Goal: Task Accomplishment & Management: Complete application form

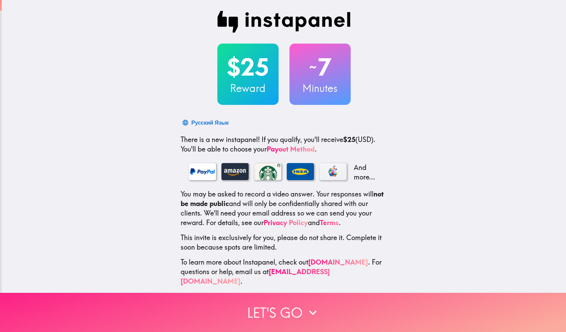
click at [311, 306] on icon "button" at bounding box center [313, 312] width 15 height 15
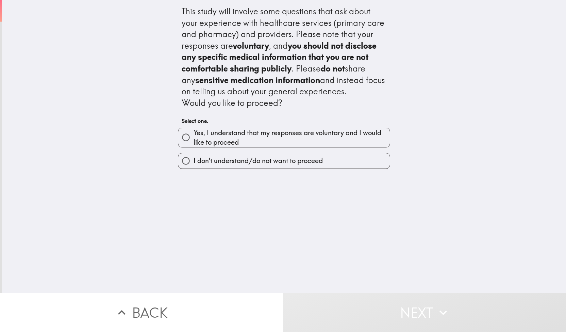
click at [283, 141] on span "Yes, I understand that my responses are voluntary and I would like to proceed" at bounding box center [292, 137] width 196 height 19
click at [194, 141] on input "Yes, I understand that my responses are voluntary and I would like to proceed" at bounding box center [185, 137] width 15 height 15
radio input "true"
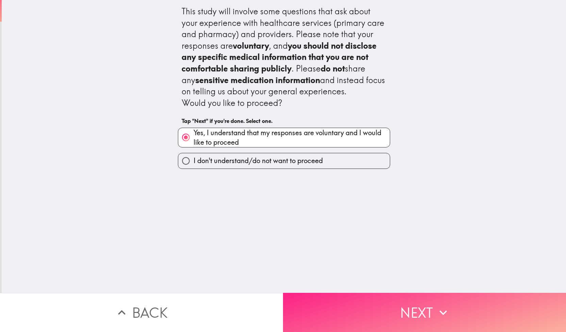
click at [367, 312] on button "Next" at bounding box center [424, 312] width 283 height 39
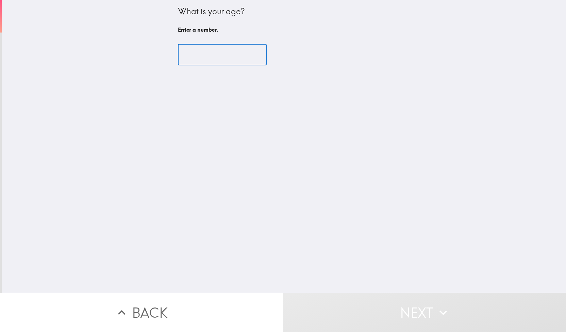
click at [203, 50] on input "number" at bounding box center [222, 54] width 89 height 21
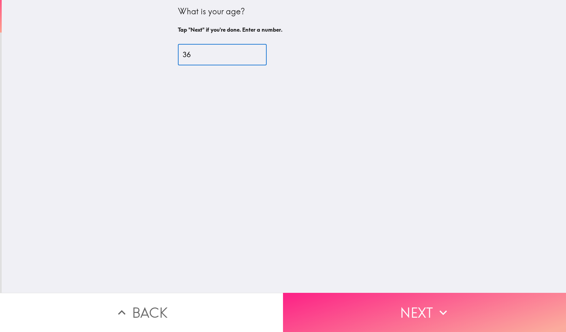
type input "36"
click at [414, 316] on button "Next" at bounding box center [424, 312] width 283 height 39
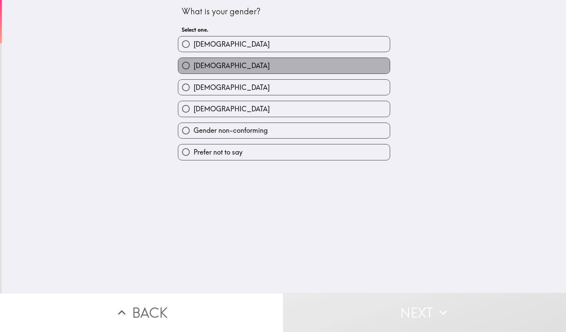
click at [303, 64] on label "[DEMOGRAPHIC_DATA]" at bounding box center [284, 65] width 212 height 15
click at [194, 64] on input "[DEMOGRAPHIC_DATA]" at bounding box center [185, 65] width 15 height 15
radio input "true"
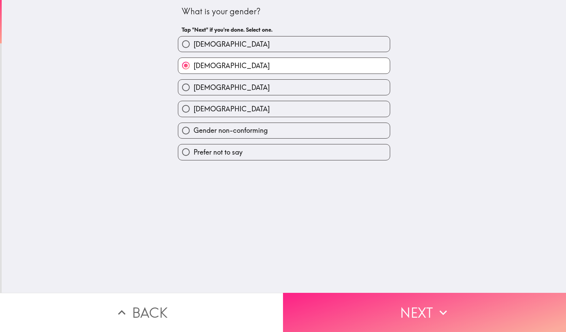
click at [453, 303] on button "Next" at bounding box center [424, 312] width 283 height 39
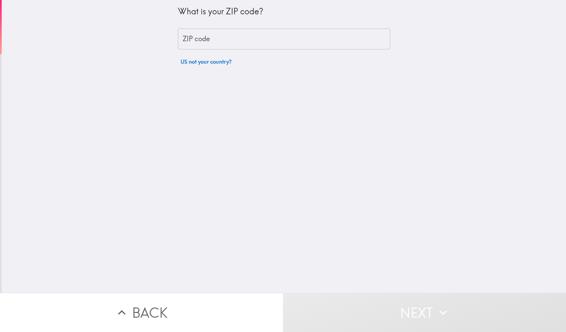
click at [259, 40] on input "ZIP code" at bounding box center [284, 39] width 212 height 21
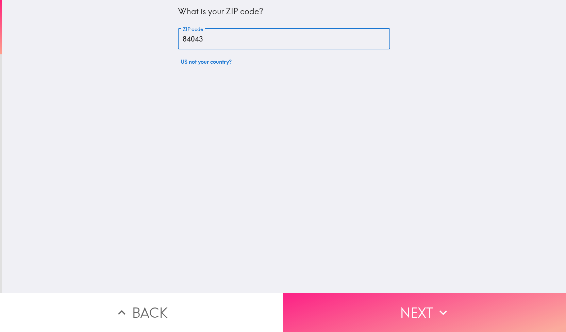
type input "84043"
click at [410, 317] on button "Next" at bounding box center [424, 312] width 283 height 39
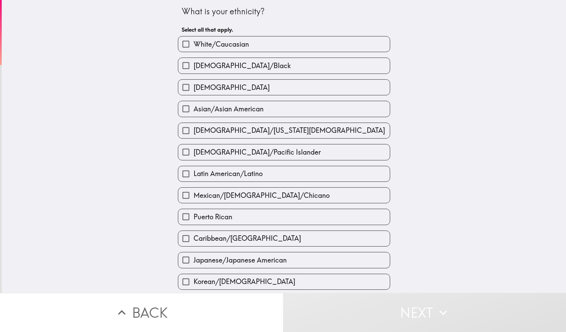
click at [262, 42] on label "White/Caucasian" at bounding box center [284, 43] width 212 height 15
click at [194, 42] on input "White/Caucasian" at bounding box center [185, 43] width 15 height 15
checkbox input "true"
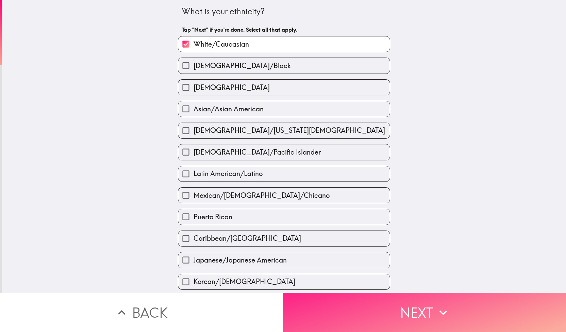
click at [447, 312] on icon "button" at bounding box center [443, 312] width 15 height 15
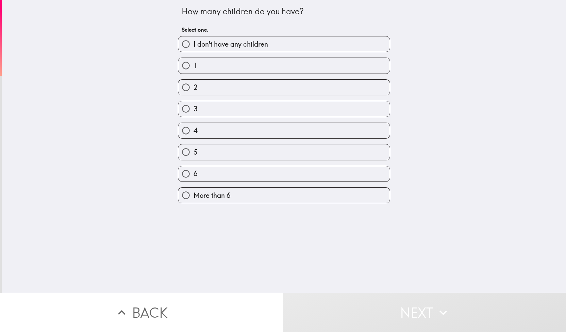
click at [255, 62] on label "1" at bounding box center [284, 65] width 212 height 15
click at [194, 62] on input "1" at bounding box center [185, 65] width 15 height 15
radio input "true"
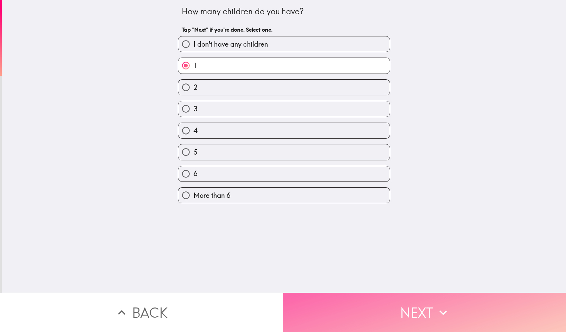
click at [393, 311] on button "Next" at bounding box center [424, 312] width 283 height 39
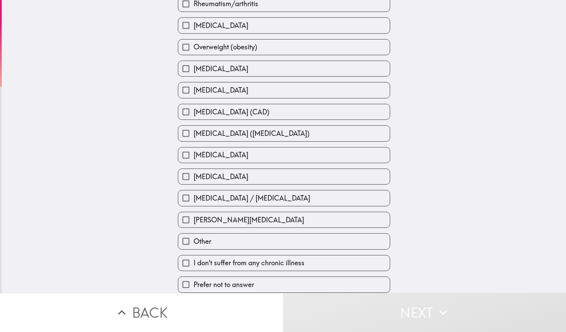
scroll to position [168, 0]
click at [280, 241] on label "Other" at bounding box center [284, 240] width 212 height 15
click at [194, 241] on input "Other" at bounding box center [185, 240] width 15 height 15
checkbox input "true"
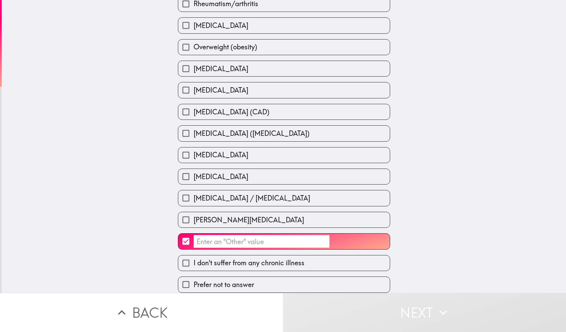
click at [242, 236] on input "​" at bounding box center [262, 241] width 136 height 13
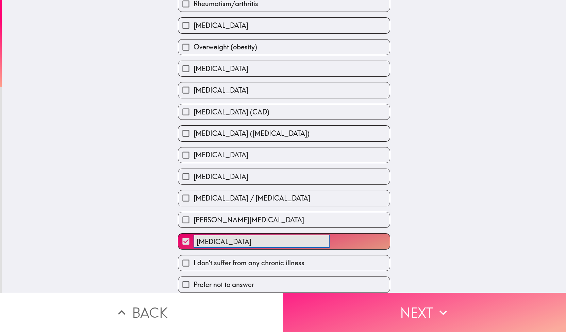
type input "[MEDICAL_DATA]"
click at [412, 304] on button "Next" at bounding box center [424, 312] width 283 height 39
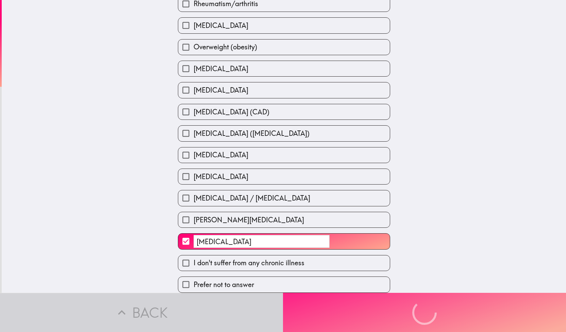
scroll to position [52, 0]
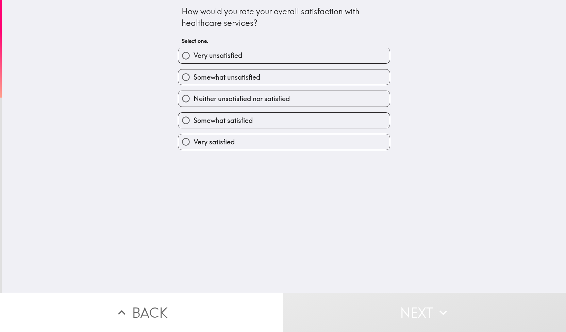
click at [267, 81] on label "Somewhat unsatisfied" at bounding box center [284, 76] width 212 height 15
click at [194, 81] on input "Somewhat unsatisfied" at bounding box center [185, 76] width 15 height 15
radio input "true"
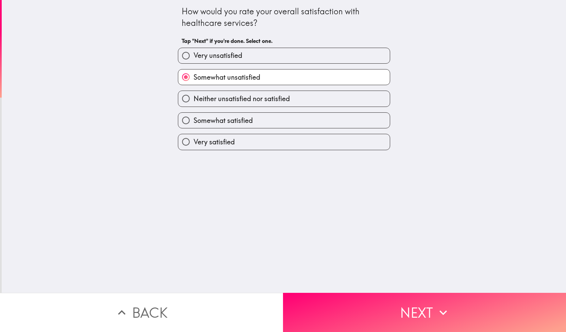
click at [270, 96] on span "Neither unsatisfied nor satisfied" at bounding box center [242, 99] width 96 height 10
click at [194, 96] on input "Neither unsatisfied nor satisfied" at bounding box center [185, 98] width 15 height 15
radio input "true"
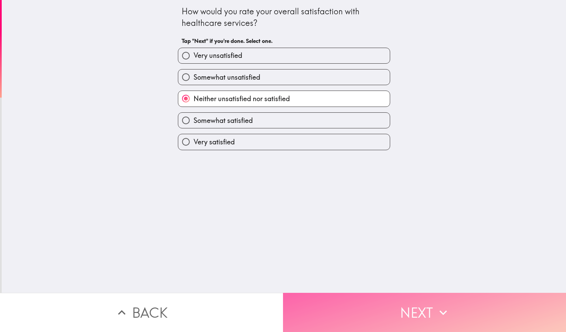
click at [370, 309] on button "Next" at bounding box center [424, 312] width 283 height 39
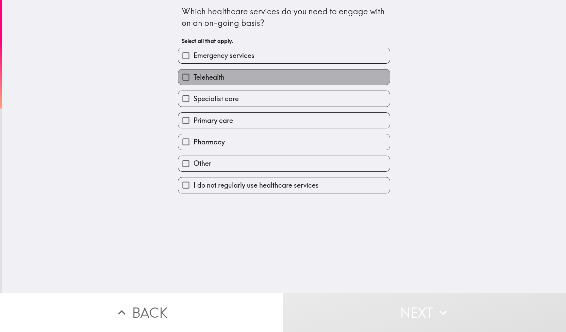
click at [234, 77] on label "Telehealth" at bounding box center [284, 76] width 212 height 15
click at [194, 77] on input "Telehealth" at bounding box center [185, 76] width 15 height 15
checkbox input "true"
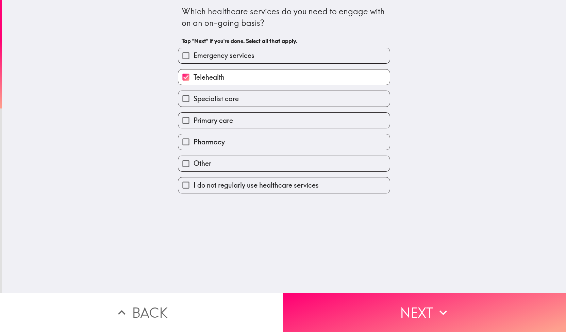
click at [238, 99] on label "Specialist care" at bounding box center [284, 98] width 212 height 15
click at [194, 99] on input "Specialist care" at bounding box center [185, 98] width 15 height 15
checkbox input "true"
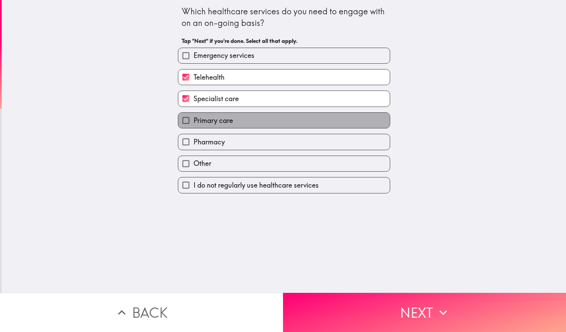
click at [240, 116] on label "Primary care" at bounding box center [284, 120] width 212 height 15
click at [194, 116] on input "Primary care" at bounding box center [185, 120] width 15 height 15
checkbox input "true"
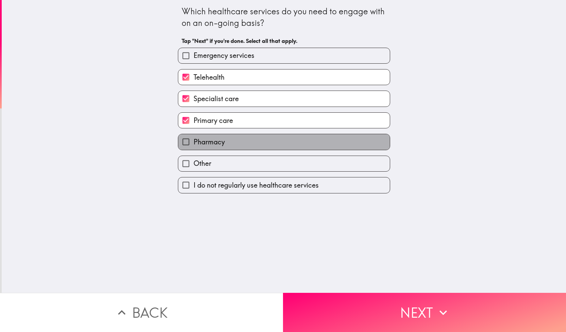
click at [244, 147] on label "Pharmacy" at bounding box center [284, 141] width 212 height 15
click at [194, 147] on input "Pharmacy" at bounding box center [185, 141] width 15 height 15
checkbox input "true"
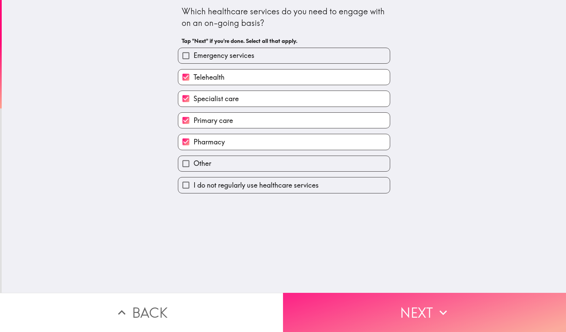
click at [378, 300] on button "Next" at bounding box center [424, 312] width 283 height 39
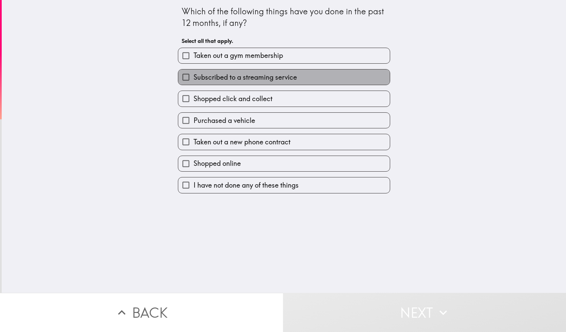
click at [273, 75] on span "Subscribed to a streaming service" at bounding box center [245, 77] width 103 height 10
click at [194, 75] on input "Subscribed to a streaming service" at bounding box center [185, 76] width 15 height 15
checkbox input "true"
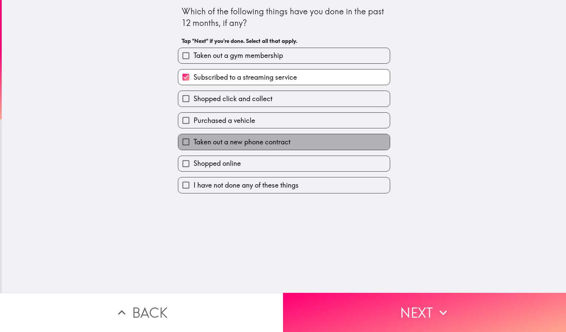
click at [264, 144] on span "Taken out a new phone contract" at bounding box center [242, 142] width 97 height 10
click at [194, 144] on input "Taken out a new phone contract" at bounding box center [185, 141] width 15 height 15
checkbox input "true"
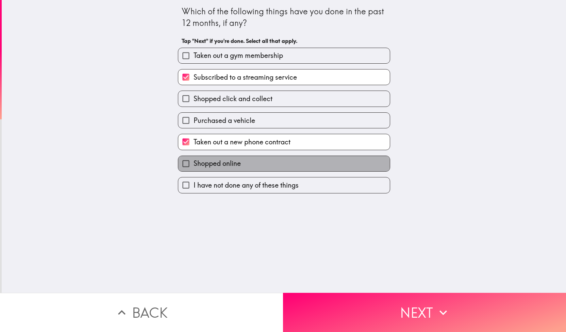
click at [263, 169] on label "Shopped online" at bounding box center [284, 163] width 212 height 15
click at [194, 169] on input "Shopped online" at bounding box center [185, 163] width 15 height 15
checkbox input "true"
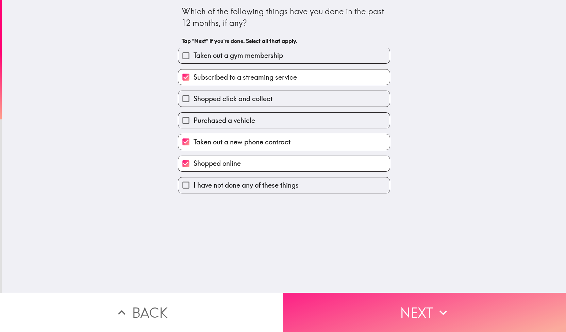
click at [348, 310] on button "Next" at bounding box center [424, 312] width 283 height 39
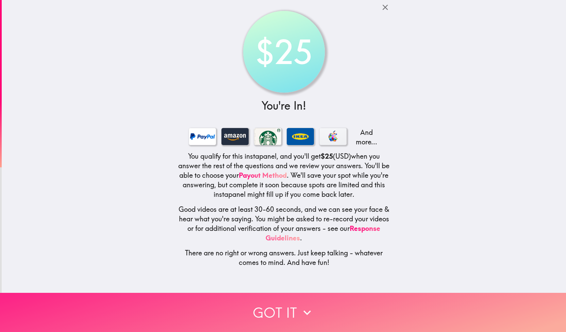
click at [326, 300] on button "Got it" at bounding box center [283, 312] width 566 height 39
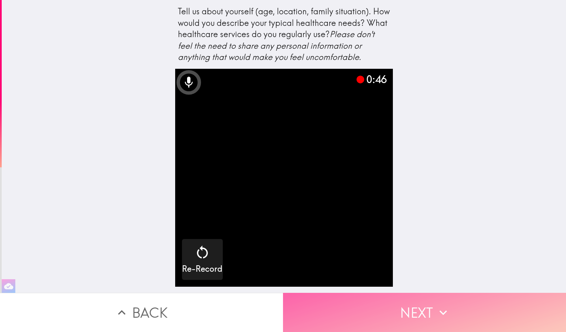
click at [411, 309] on button "Next" at bounding box center [424, 312] width 283 height 39
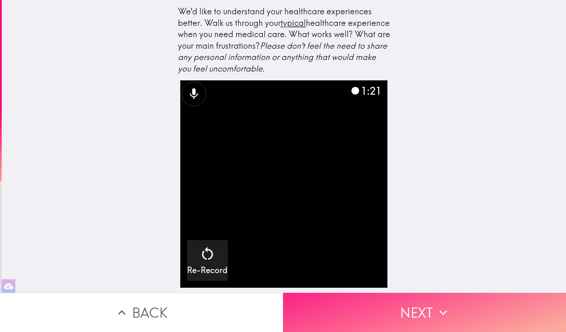
click at [417, 311] on button "Next" at bounding box center [424, 312] width 283 height 39
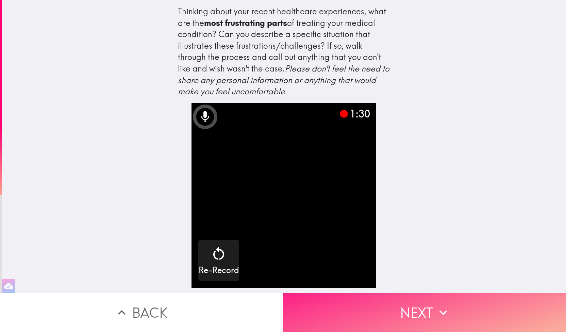
click at [412, 307] on button "Next" at bounding box center [424, 312] width 283 height 39
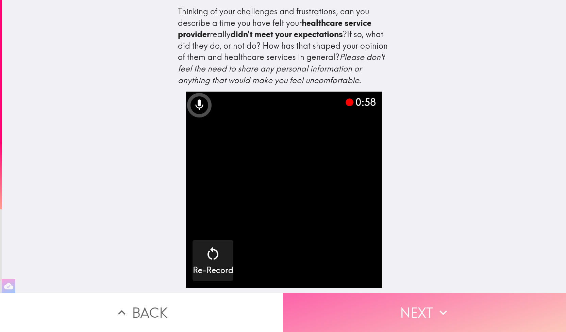
click at [423, 318] on button "Next" at bounding box center [424, 312] width 283 height 39
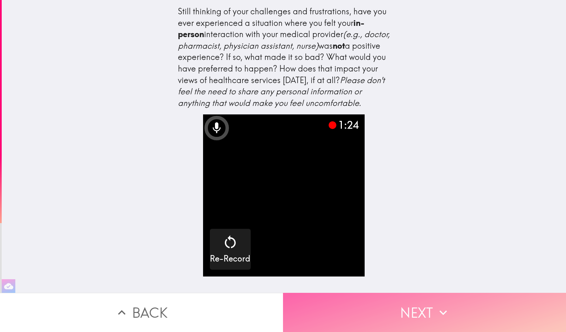
click at [419, 306] on button "Next" at bounding box center [424, 312] width 283 height 39
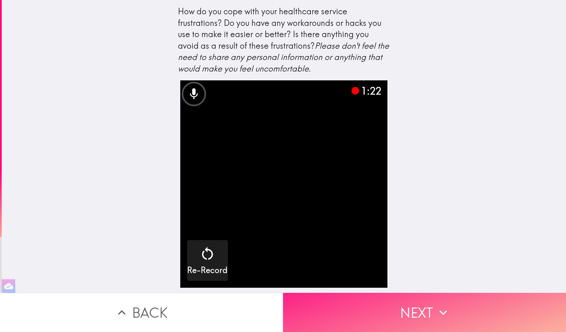
click at [415, 309] on button "Next" at bounding box center [424, 312] width 283 height 39
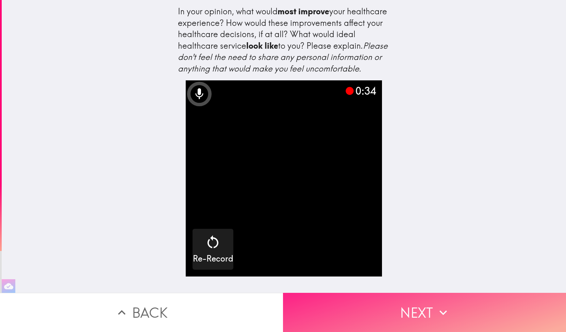
click at [416, 313] on button "Next" at bounding box center [424, 312] width 283 height 39
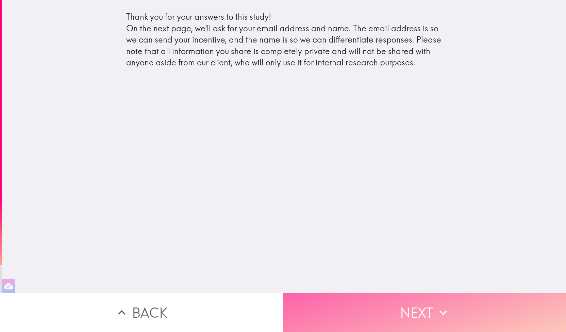
click at [386, 310] on button "Next" at bounding box center [424, 312] width 283 height 39
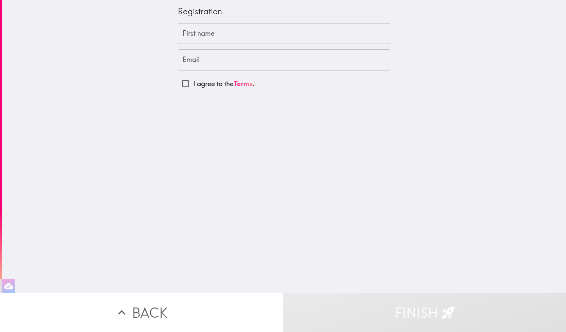
click at [236, 30] on input "First name" at bounding box center [284, 33] width 212 height 21
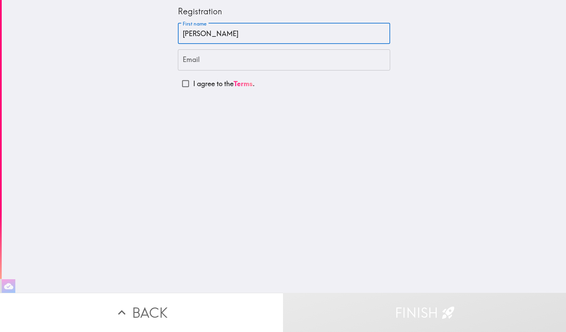
type input "[PERSON_NAME]"
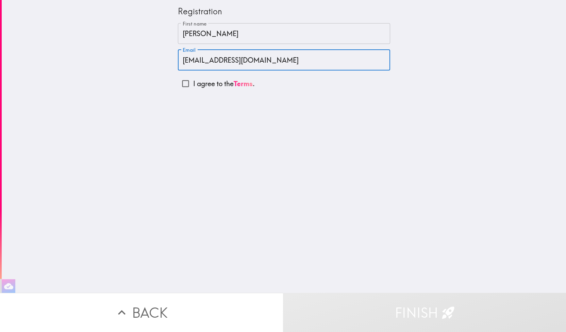
type input "[EMAIL_ADDRESS][DOMAIN_NAME]"
click at [179, 83] on input "I agree to the Terms ." at bounding box center [185, 83] width 15 height 15
checkbox input "true"
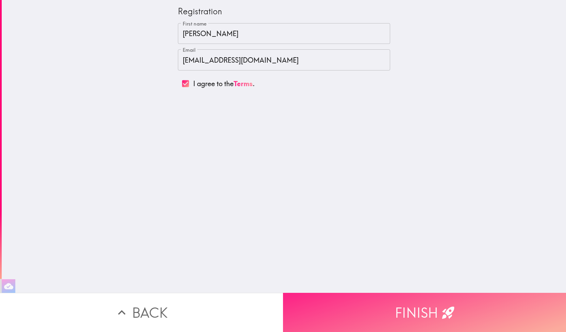
click at [410, 304] on button "Finish" at bounding box center [424, 312] width 283 height 39
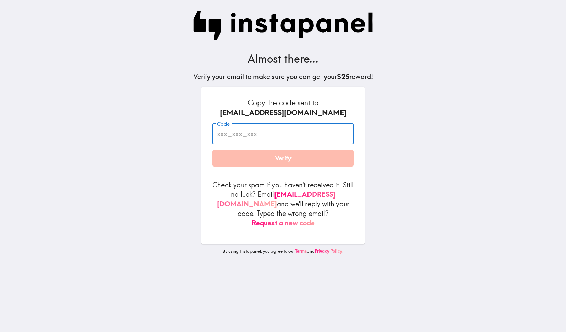
click at [225, 144] on input "Code" at bounding box center [283, 133] width 142 height 21
paste input "6E4_bgU_gqY"
type input "6E4_bgU_gqY"
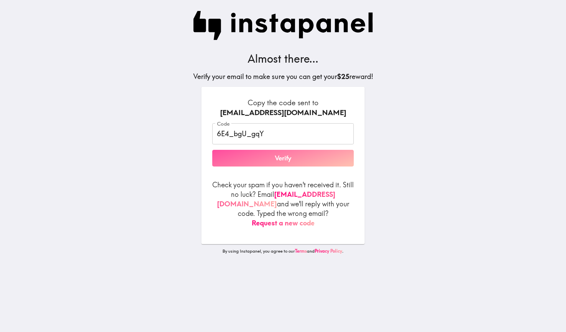
click at [263, 161] on button "Verify" at bounding box center [283, 158] width 142 height 17
